Goal: Entertainment & Leisure: Browse casually

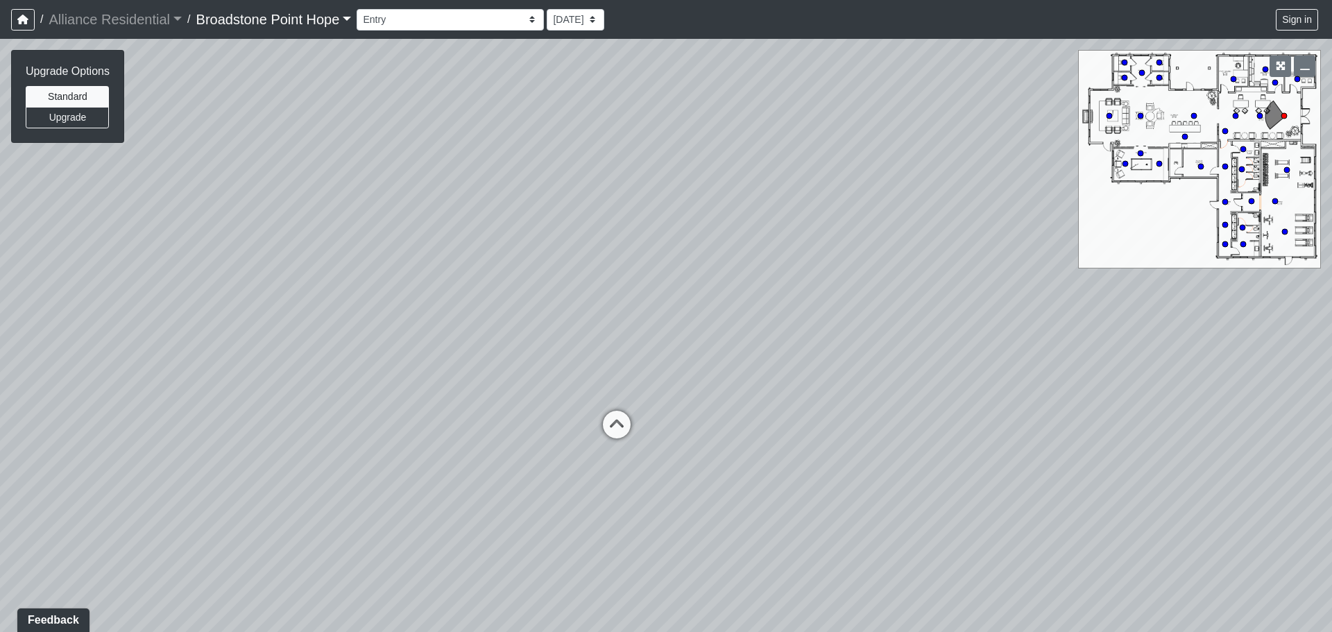
drag, startPoint x: 718, startPoint y: 180, endPoint x: 628, endPoint y: 104, distance: 117.7
click at [628, 105] on div "Loading... Leasing Desks 1 Loading... Breakroom 1 Loading... Leasing Office 1" at bounding box center [666, 335] width 1332 height 593
click at [612, 427] on icon at bounding box center [616, 430] width 42 height 42
click at [617, 445] on icon at bounding box center [620, 466] width 42 height 42
drag, startPoint x: 255, startPoint y: 389, endPoint x: 742, endPoint y: 490, distance: 497.2
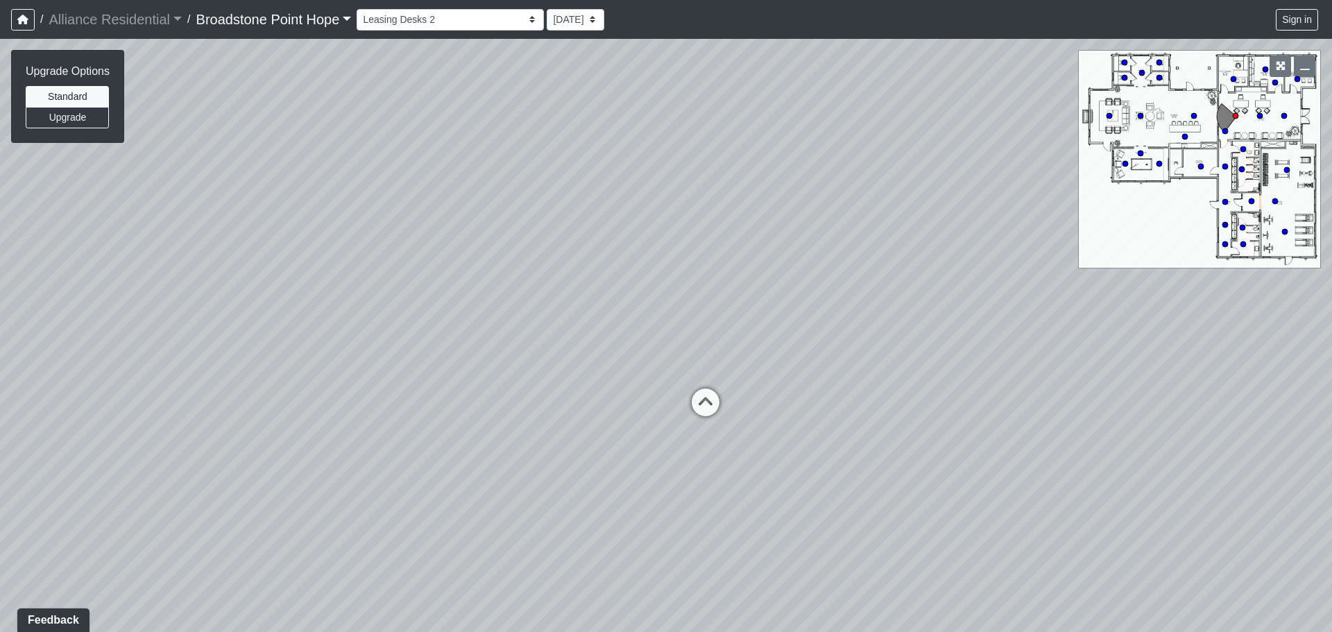
click at [754, 491] on div "Loading... Leasing Desks 1 Loading... Breakroom 1 Loading... Leasing Office 1 L…" at bounding box center [666, 335] width 1332 height 593
drag, startPoint x: 467, startPoint y: 425, endPoint x: 476, endPoint y: 386, distance: 39.2
click at [479, 388] on div "Loading... Leasing Desks 1 Loading... Breakroom 1 Loading... Leasing Office 1 L…" at bounding box center [666, 335] width 1332 height 593
click at [1227, 128] on circle at bounding box center [1225, 131] width 6 height 6
drag, startPoint x: 753, startPoint y: 273, endPoint x: 82, endPoint y: 180, distance: 677.8
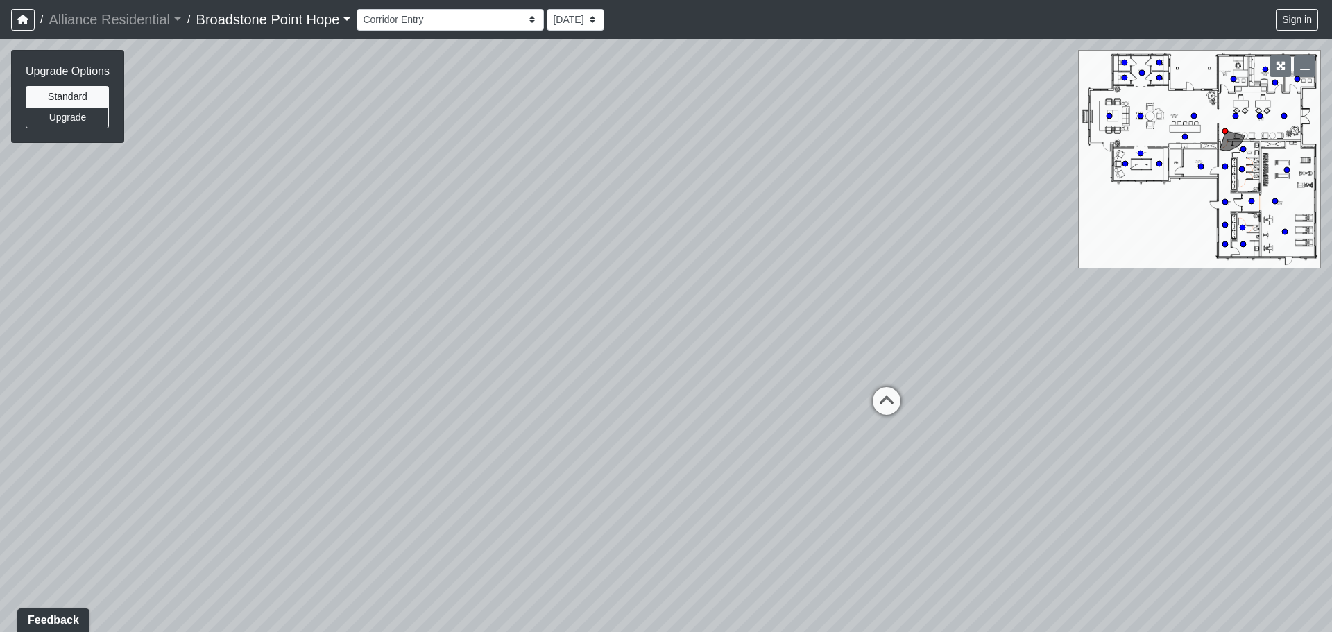
click at [82, 180] on div "Loading... Leasing Desks 1 Loading... Breakroom 1 Loading... Leasing Office 1 L…" at bounding box center [666, 335] width 1332 height 593
click at [737, 339] on div "Loading... Corridor - Package Lockers 1" at bounding box center [740, 360] width 42 height 42
click at [737, 339] on div "Loading... Fitness Entry" at bounding box center [737, 360] width 42 height 42
drag, startPoint x: 604, startPoint y: 354, endPoint x: 1043, endPoint y: 334, distance: 440.3
click at [1043, 334] on div "Loading... Leasing Desks 1 Loading... Breakroom 1 Loading... Leasing Office 1 L…" at bounding box center [666, 335] width 1332 height 593
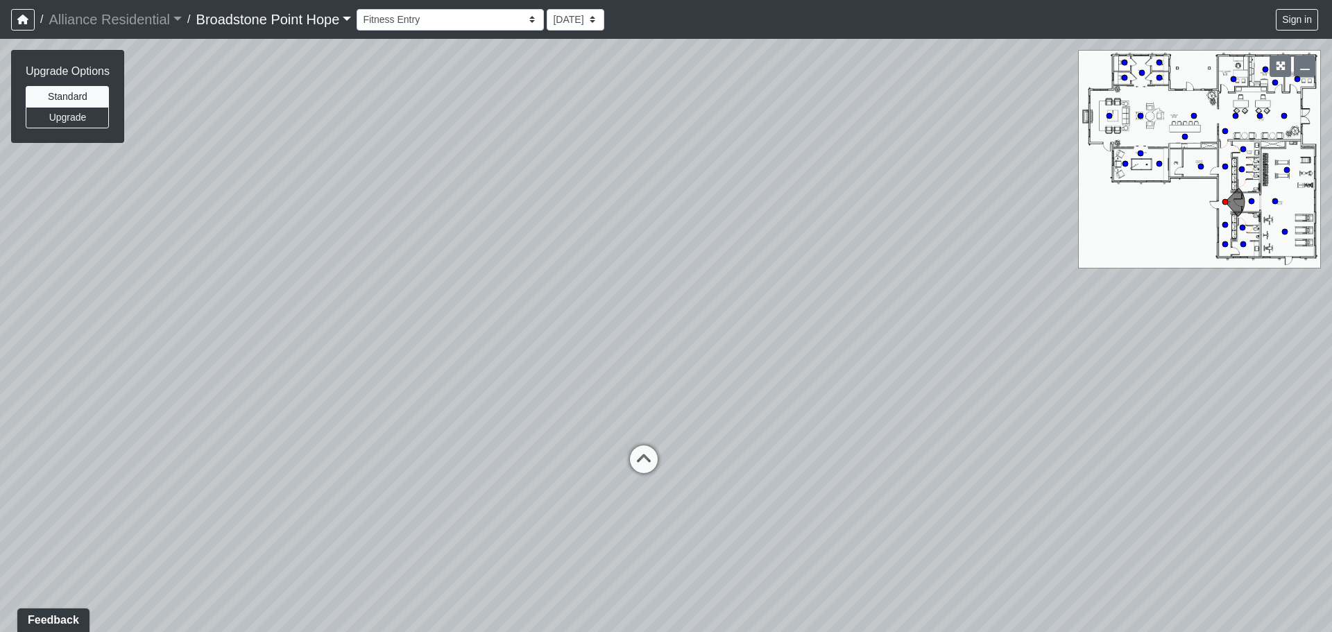
drag, startPoint x: 551, startPoint y: 357, endPoint x: 764, endPoint y: 403, distance: 217.8
click at [764, 403] on div "Loading... Leasing Desks 1 Loading... Breakroom 1 Loading... Leasing Office 1 L…" at bounding box center [666, 335] width 1332 height 593
click at [643, 418] on div "Loading... Leasing Desks 1 Loading... Breakroom 1 Loading... Leasing Office 1 L…" at bounding box center [666, 335] width 1332 height 593
click at [638, 450] on icon at bounding box center [644, 466] width 42 height 42
click at [646, 453] on icon at bounding box center [654, 461] width 42 height 42
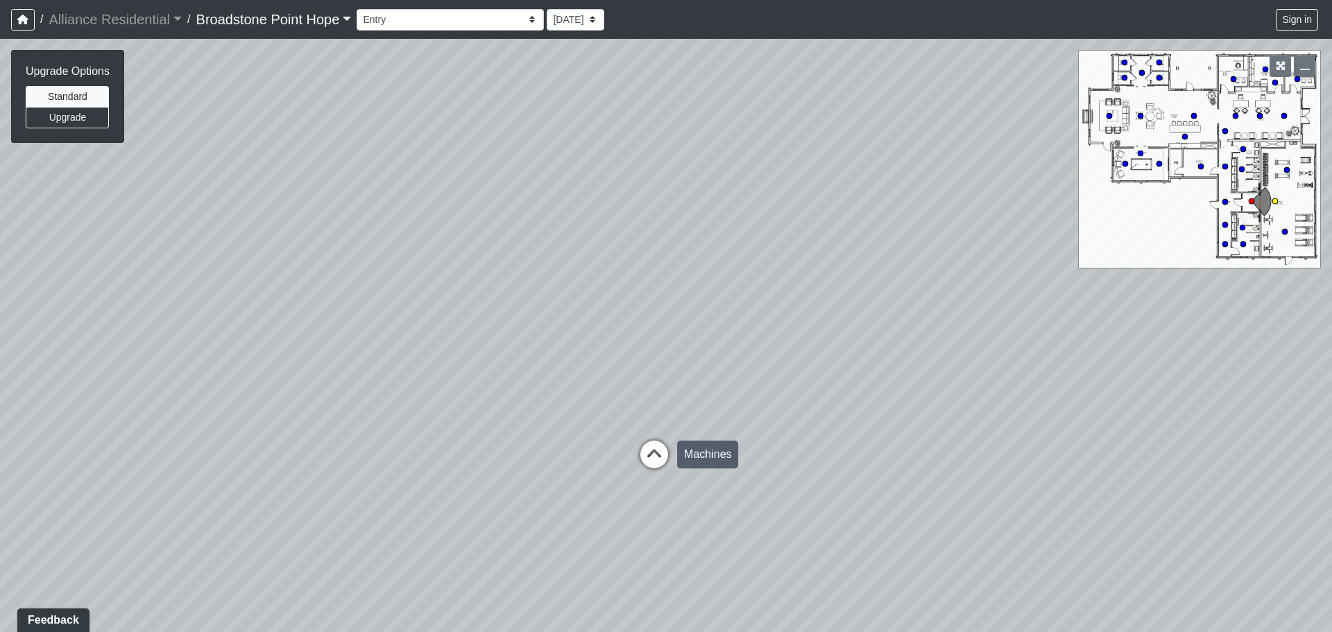
select select "hTGbGzUAXcZBrUKhvt9Tr8"
drag, startPoint x: 859, startPoint y: 361, endPoint x: 367, endPoint y: 415, distance: 495.5
click at [367, 415] on div "Loading... Leasing Desks 1 Loading... Breakroom 1 Loading... Leasing Office 1 L…" at bounding box center [666, 335] width 1332 height 593
drag, startPoint x: 1024, startPoint y: 370, endPoint x: 334, endPoint y: 352, distance: 690.5
click at [338, 352] on div "Loading... Leasing Desks 1 Loading... Breakroom 1 Loading... Leasing Office 1 L…" at bounding box center [666, 335] width 1332 height 593
